Goal: Task Accomplishment & Management: Use online tool/utility

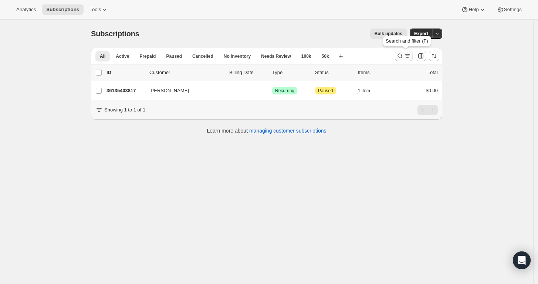
click at [404, 56] on icon "Search and filter results" at bounding box center [399, 55] width 7 height 7
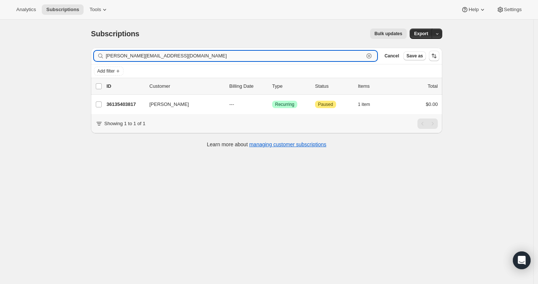
click at [303, 57] on input "[PERSON_NAME][EMAIL_ADDRESS][DOMAIN_NAME]" at bounding box center [235, 56] width 258 height 10
paste input "[PERSON_NAME]"
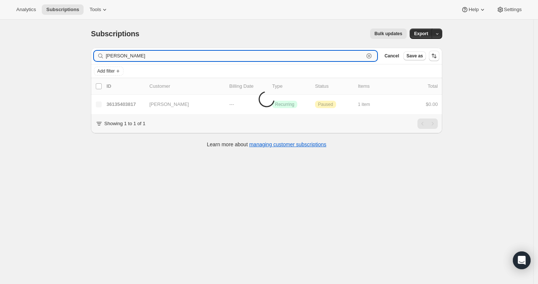
type input "[PERSON_NAME]"
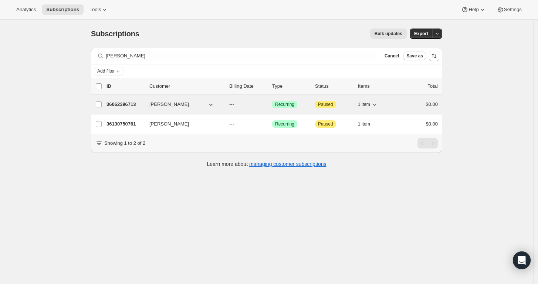
click at [125, 102] on p "36062396713" at bounding box center [124, 104] width 37 height 7
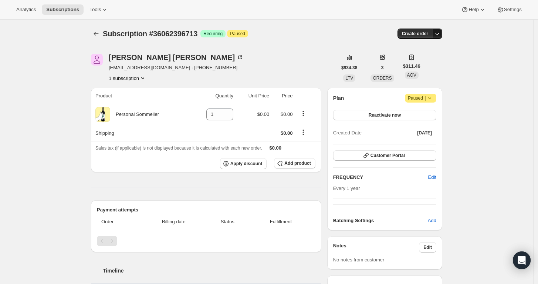
click at [441, 37] on icon "button" at bounding box center [436, 33] width 7 height 7
click at [417, 61] on span "Create custom one-time order" at bounding box center [408, 61] width 64 height 6
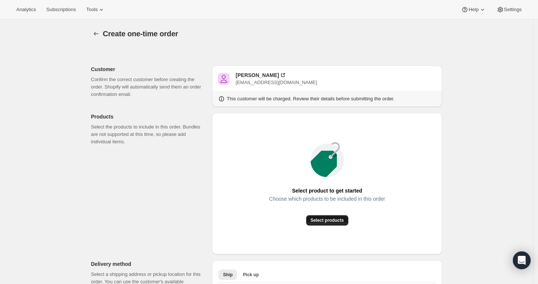
click at [327, 217] on span "Select products" at bounding box center [327, 220] width 33 height 6
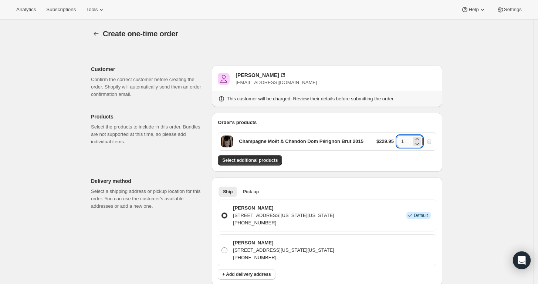
click at [408, 143] on input "1" at bounding box center [404, 141] width 15 height 12
type input "6"
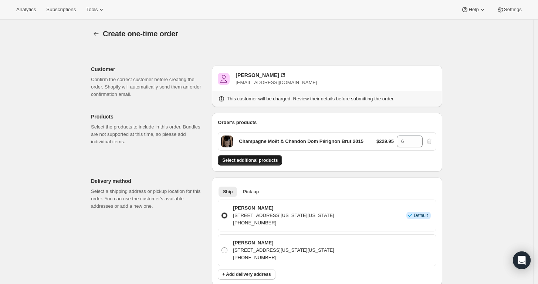
click at [257, 159] on span "Select additional products" at bounding box center [249, 160] width 55 height 6
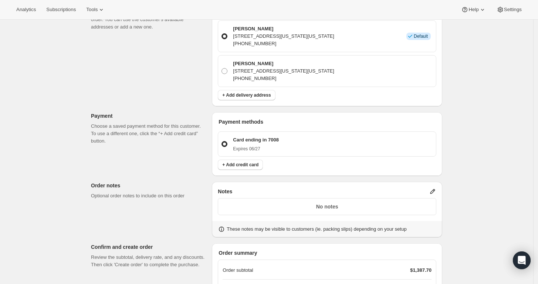
scroll to position [306, 0]
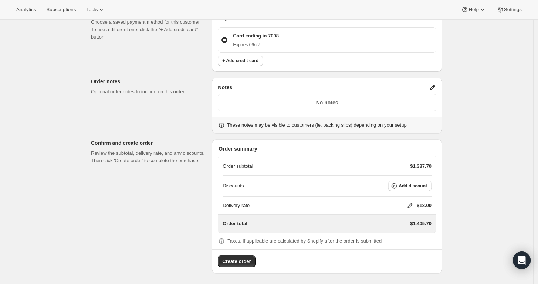
click at [412, 203] on icon at bounding box center [409, 205] width 7 height 7
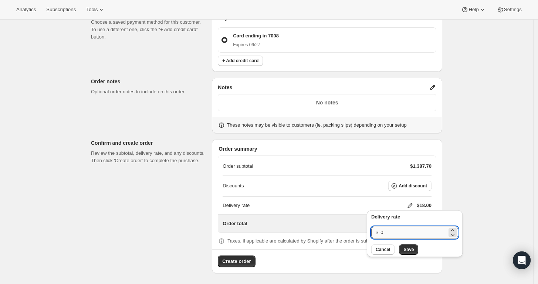
click at [406, 232] on input "0" at bounding box center [413, 232] width 67 height 12
type input "0"
click at [404, 247] on span "Save" at bounding box center [408, 249] width 10 height 6
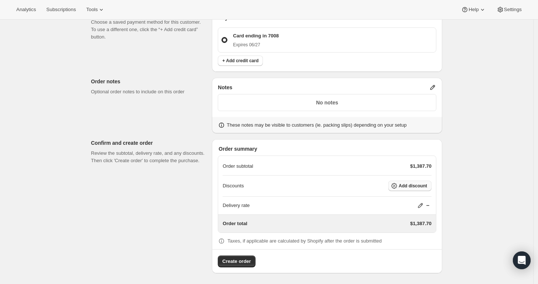
click at [409, 185] on span "Add discount" at bounding box center [413, 186] width 28 height 6
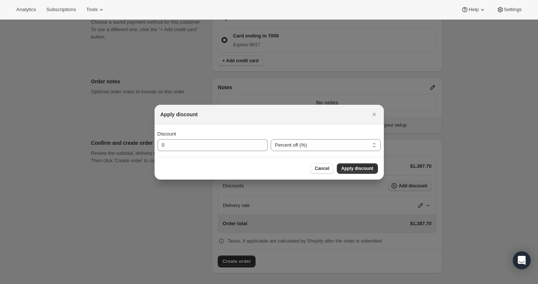
scroll to position [0, 0]
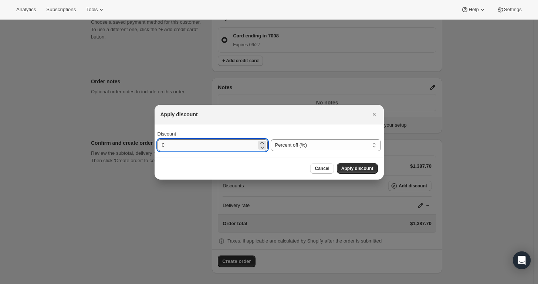
click at [233, 143] on input "0" at bounding box center [207, 145] width 99 height 12
type input "10"
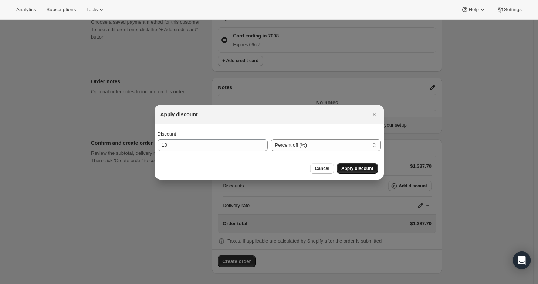
click at [355, 166] on span "Apply discount" at bounding box center [357, 168] width 32 height 6
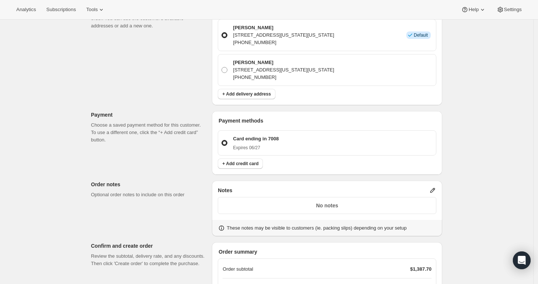
scroll to position [231, 0]
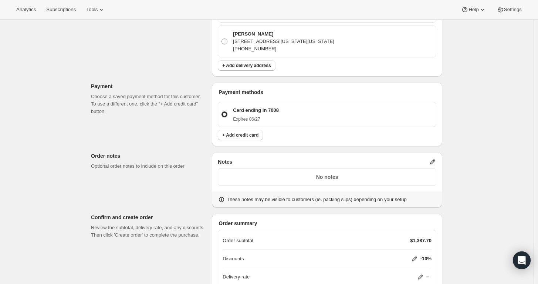
click at [435, 159] on icon at bounding box center [432, 161] width 5 height 5
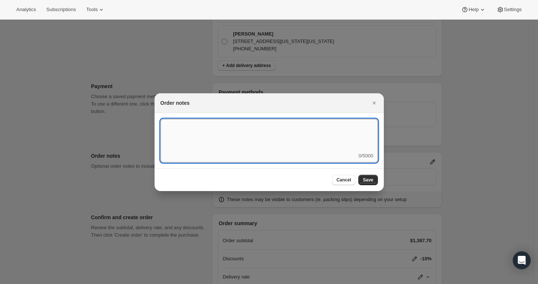
click at [335, 146] on textarea ":r43:" at bounding box center [268, 135] width 217 height 33
type textarea "Temp Control"
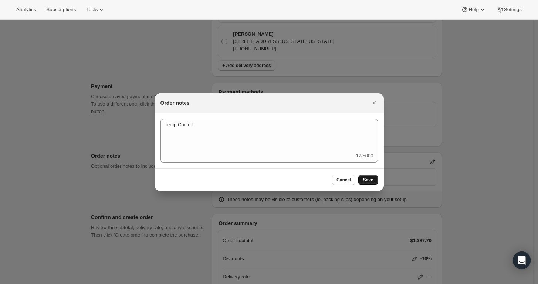
click at [367, 175] on button "Save" at bounding box center [367, 180] width 19 height 10
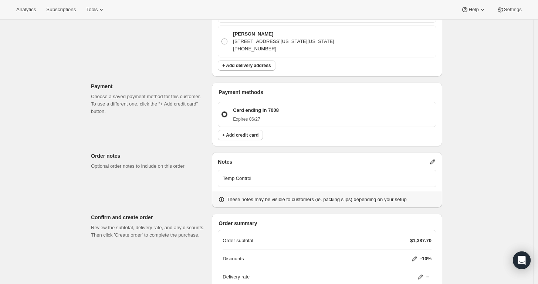
scroll to position [303, 0]
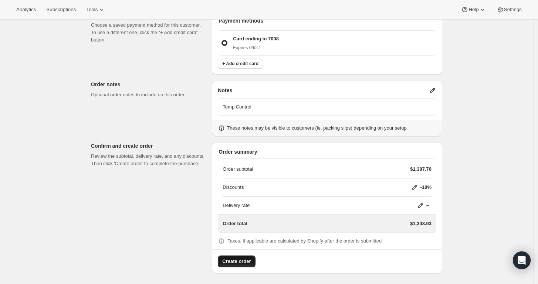
click at [234, 260] on span "Create order" at bounding box center [236, 260] width 28 height 7
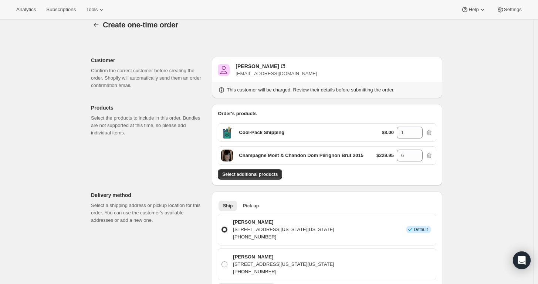
scroll to position [0, 0]
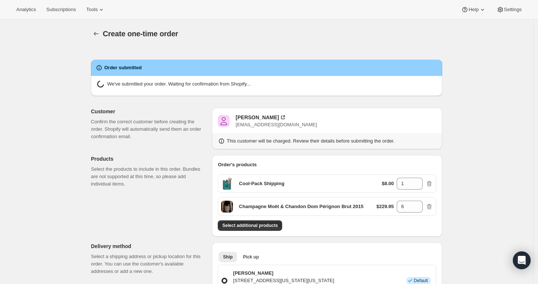
radio input "true"
